Goal: Check status: Check status

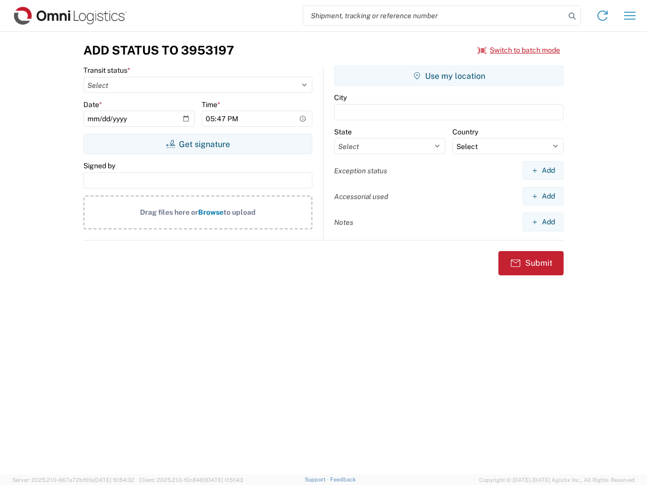
click at [434, 16] on input "search" at bounding box center [434, 15] width 262 height 19
click at [572, 16] on icon at bounding box center [572, 16] width 14 height 14
click at [602, 16] on icon at bounding box center [602, 16] width 16 height 16
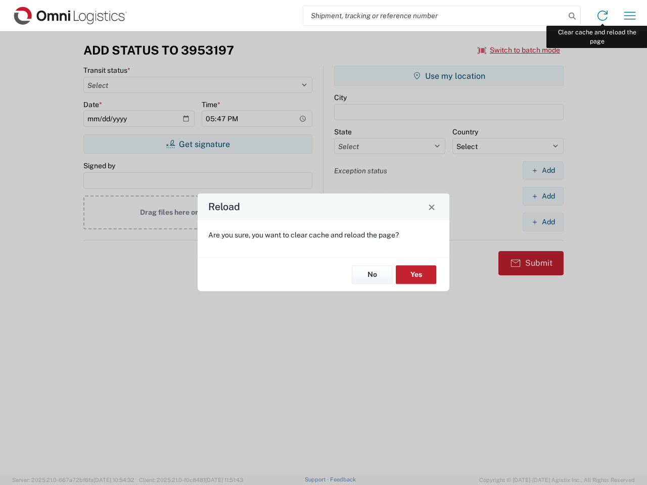
click at [630, 16] on div "Reload Are you sure, you want to clear cache and reload the page? No Yes" at bounding box center [323, 242] width 647 height 485
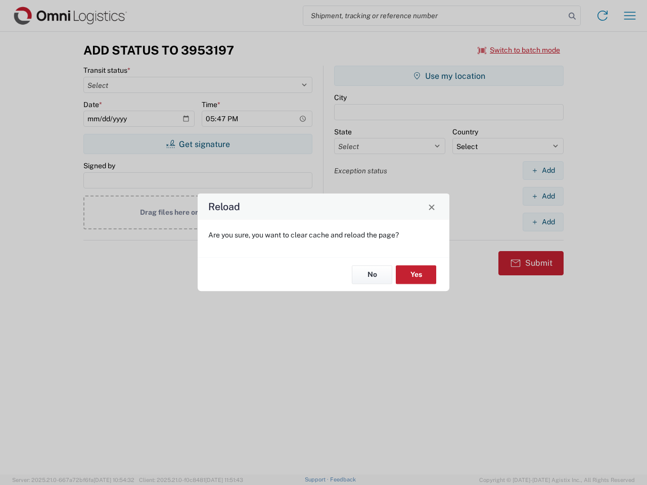
click at [519, 50] on div "Reload Are you sure, you want to clear cache and reload the page? No Yes" at bounding box center [323, 242] width 647 height 485
click at [198, 144] on div "Reload Are you sure, you want to clear cache and reload the page? No Yes" at bounding box center [323, 242] width 647 height 485
click at [449, 76] on div "Reload Are you sure, you want to clear cache and reload the page? No Yes" at bounding box center [323, 242] width 647 height 485
click at [543, 170] on div "Reload Are you sure, you want to clear cache and reload the page? No Yes" at bounding box center [323, 242] width 647 height 485
click at [543, 196] on div "Reload Are you sure, you want to clear cache and reload the page? No Yes" at bounding box center [323, 242] width 647 height 485
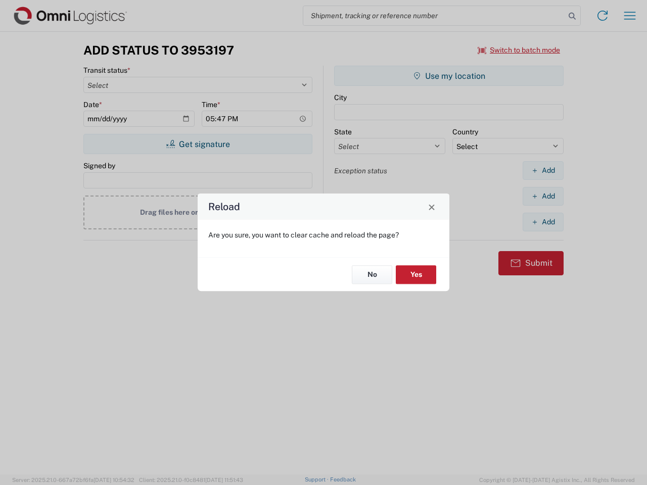
click at [543, 222] on div "Reload Are you sure, you want to clear cache and reload the page? No Yes" at bounding box center [323, 242] width 647 height 485
